Goal: Find specific page/section: Find specific page/section

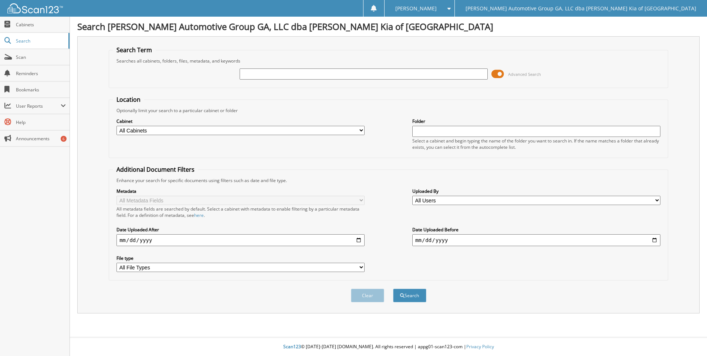
click at [297, 73] on input "text" at bounding box center [364, 73] width 248 height 11
type input "404980"
click at [393, 288] on button "Search" at bounding box center [409, 295] width 33 height 14
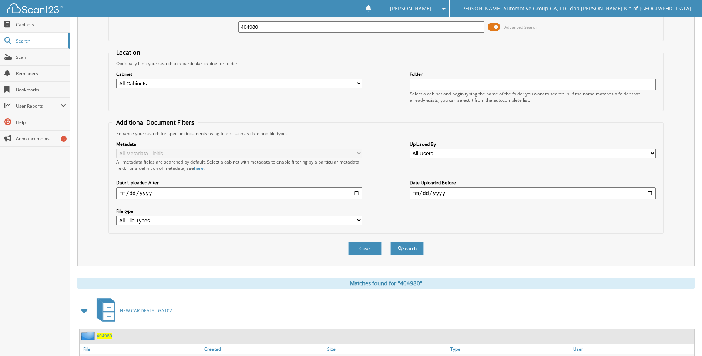
scroll to position [99, 0]
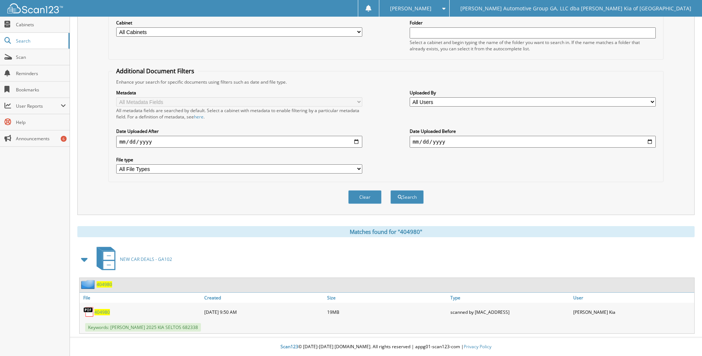
click at [106, 311] on span "404980" at bounding box center [102, 312] width 16 height 6
